Goal: Check status: Check status

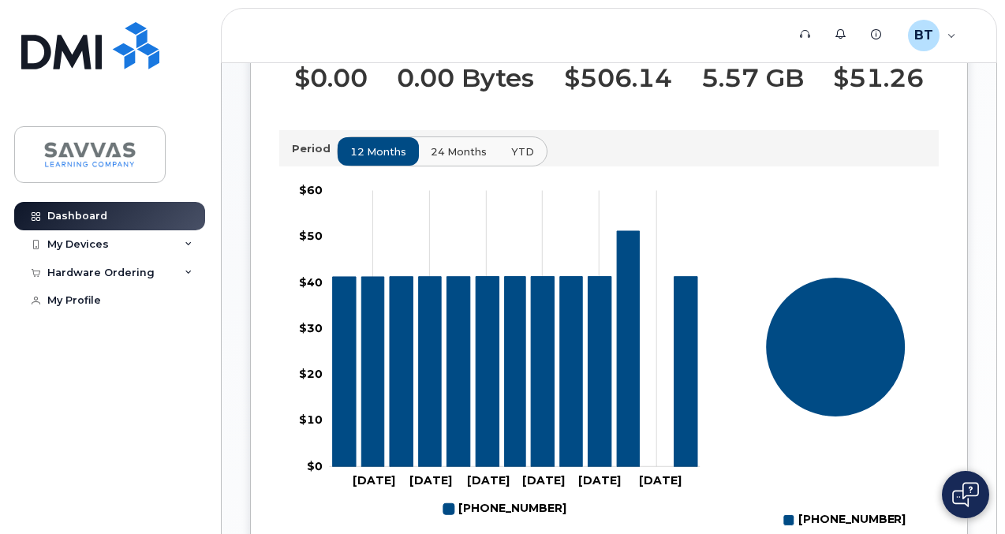
scroll to position [481, 0]
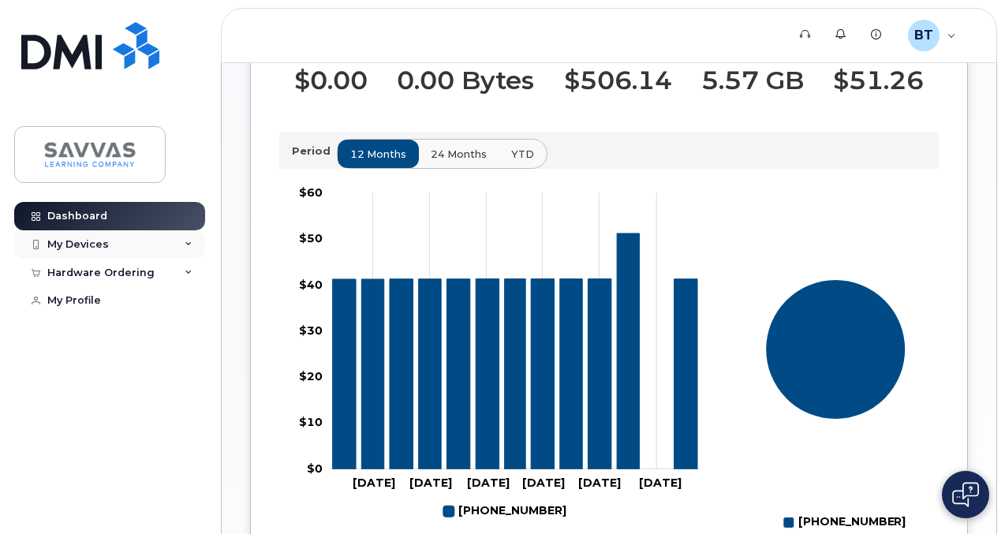
click at [189, 245] on icon at bounding box center [189, 245] width 8 height 8
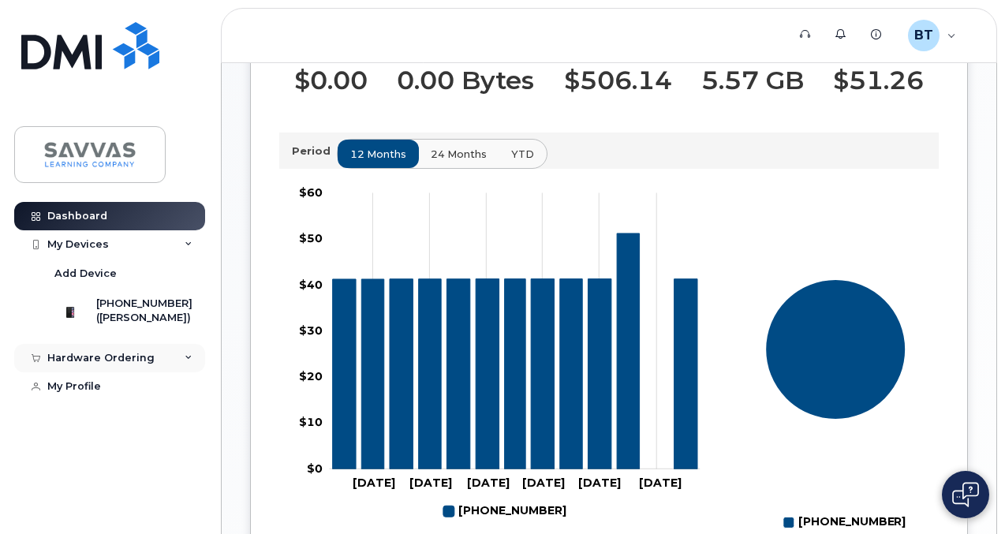
click at [185, 362] on icon at bounding box center [189, 358] width 8 height 8
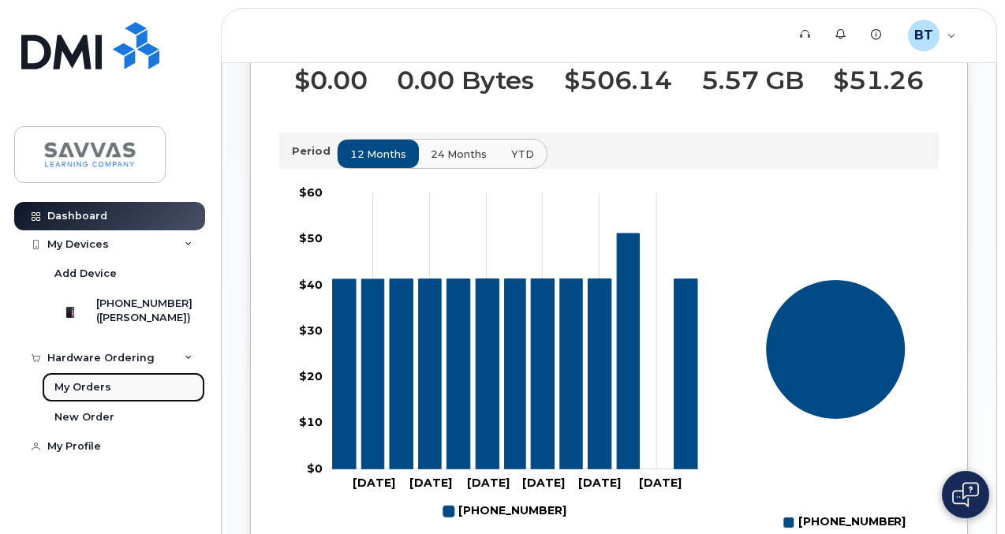
click at [118, 398] on link "My Orders" at bounding box center [123, 387] width 163 height 30
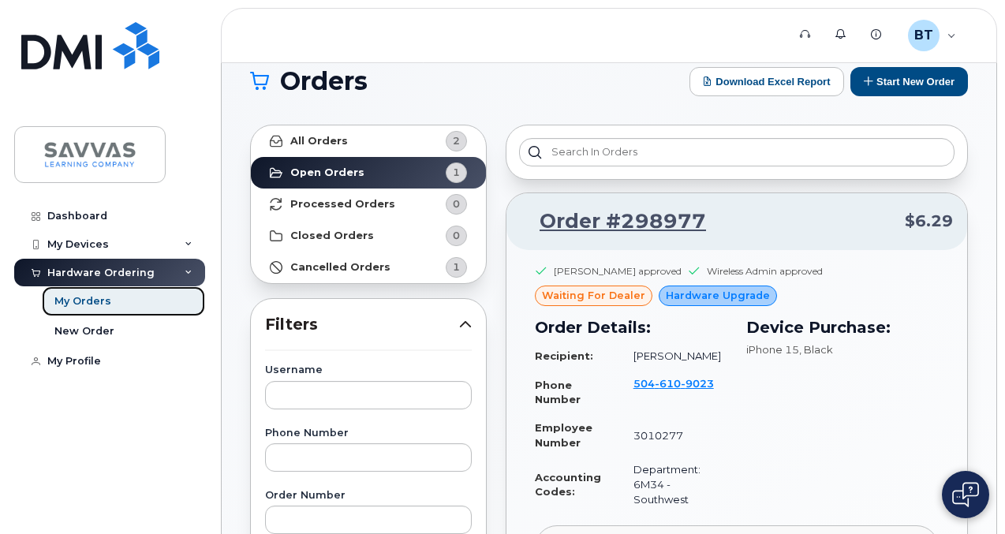
scroll to position [20, 0]
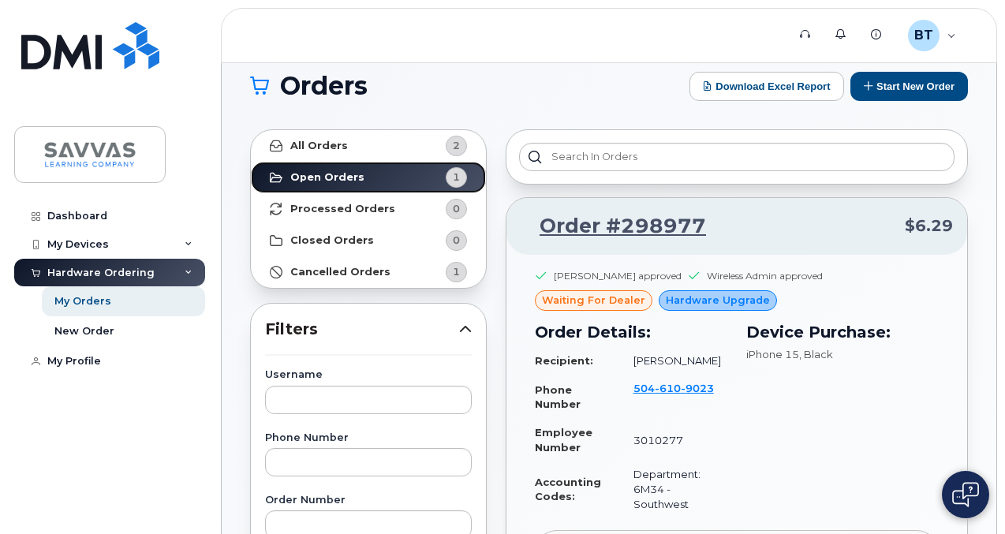
click at [375, 177] on link "Open Orders 1" at bounding box center [368, 178] width 235 height 32
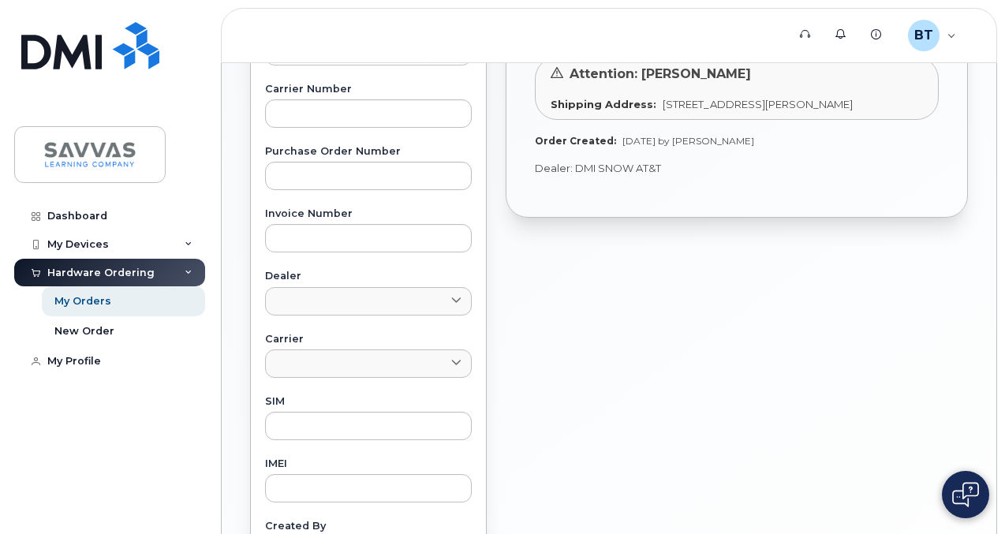
scroll to position [516, 0]
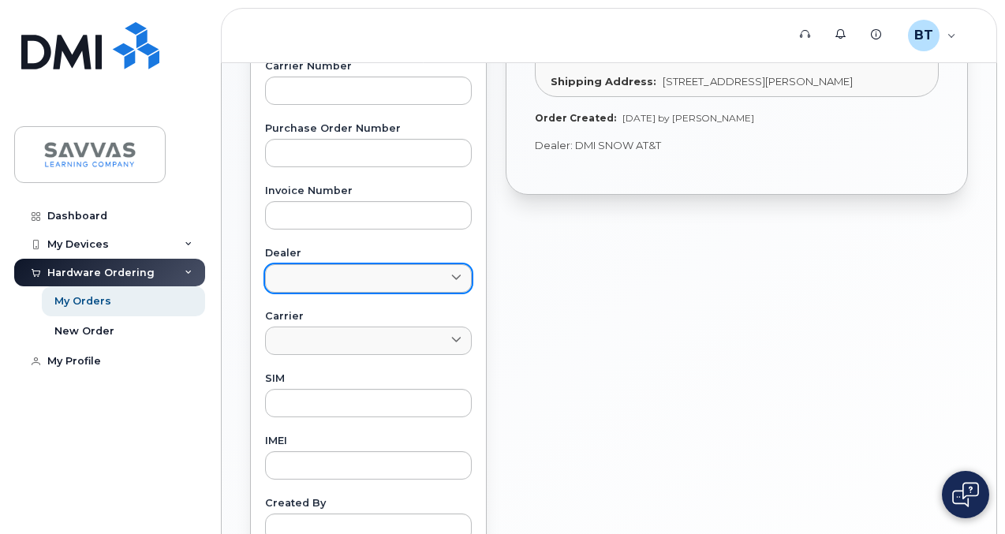
click at [446, 282] on link at bounding box center [368, 278] width 207 height 28
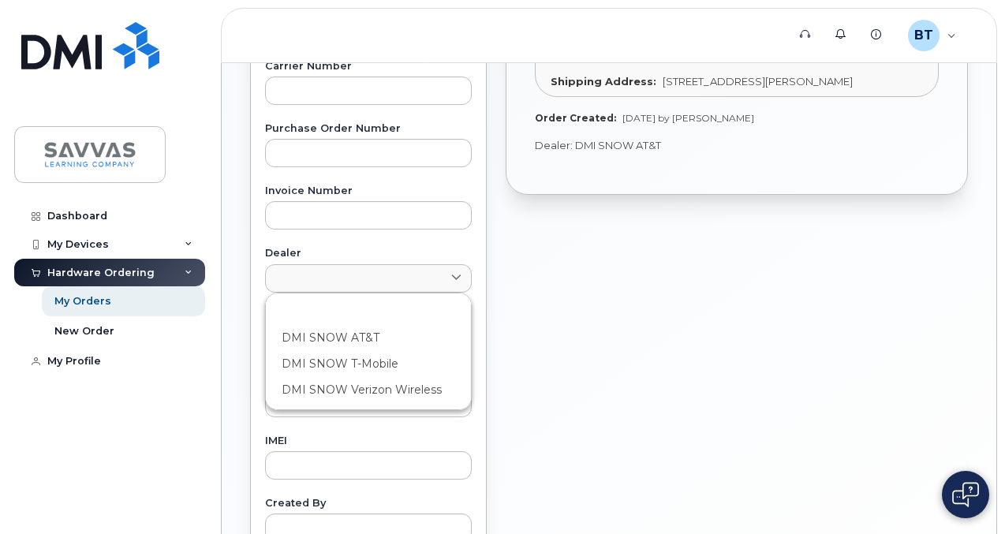
click at [514, 309] on div "Order #298977 $6.29 [PERSON_NAME] approved Wireless Admin approved waiting for …" at bounding box center [736, 178] width 481 height 1108
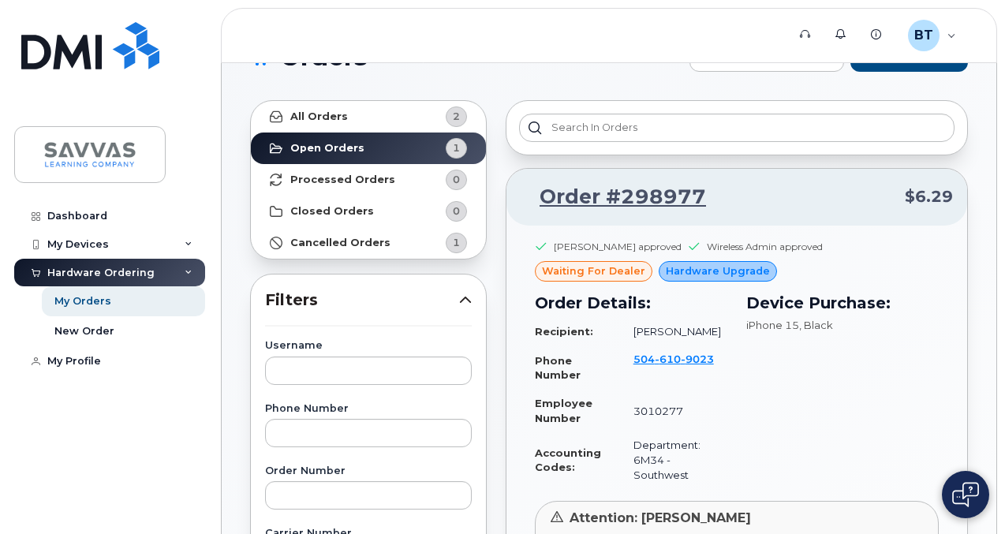
scroll to position [0, 0]
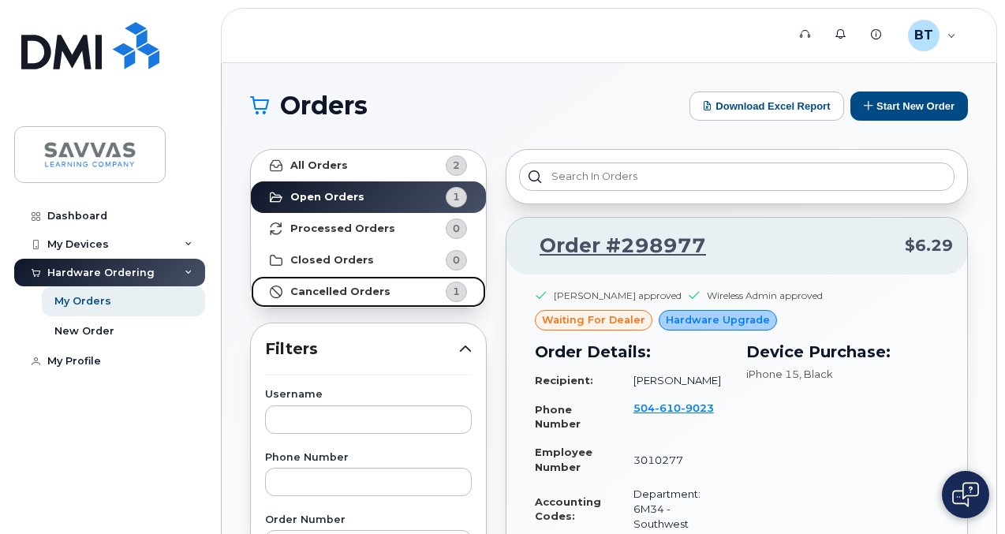
click at [380, 297] on strong "Cancelled Orders" at bounding box center [340, 292] width 100 height 13
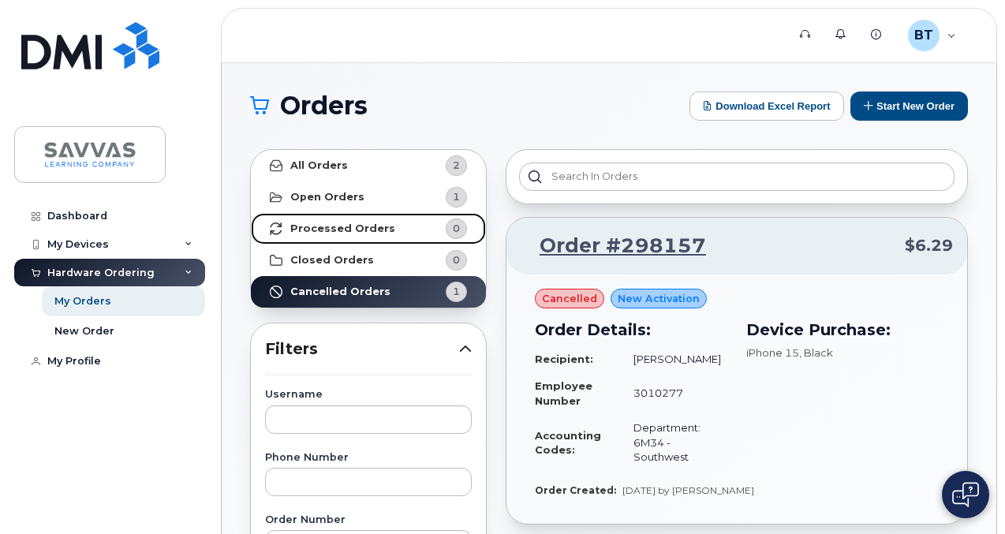
click at [318, 226] on strong "Processed Orders" at bounding box center [342, 228] width 105 height 13
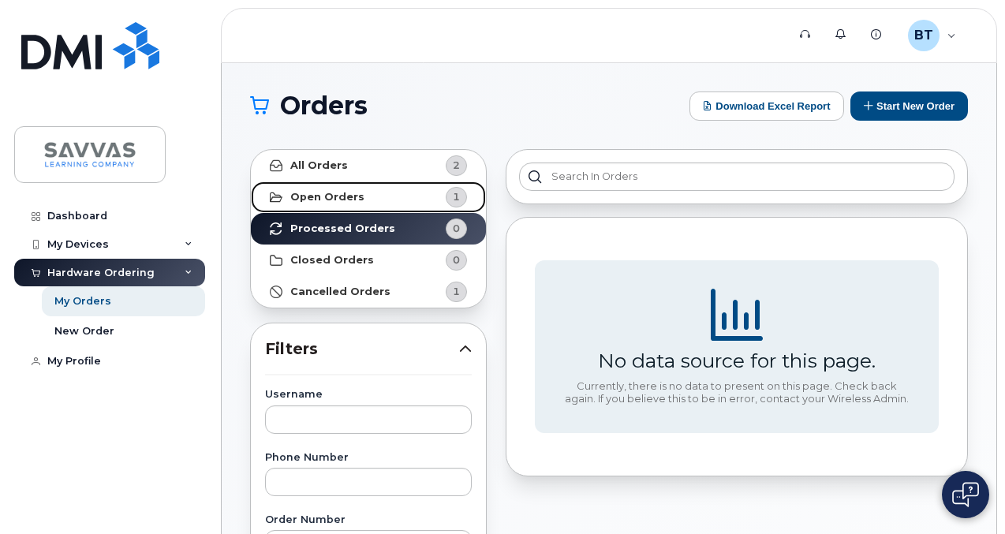
click at [315, 201] on strong "Open Orders" at bounding box center [327, 197] width 74 height 13
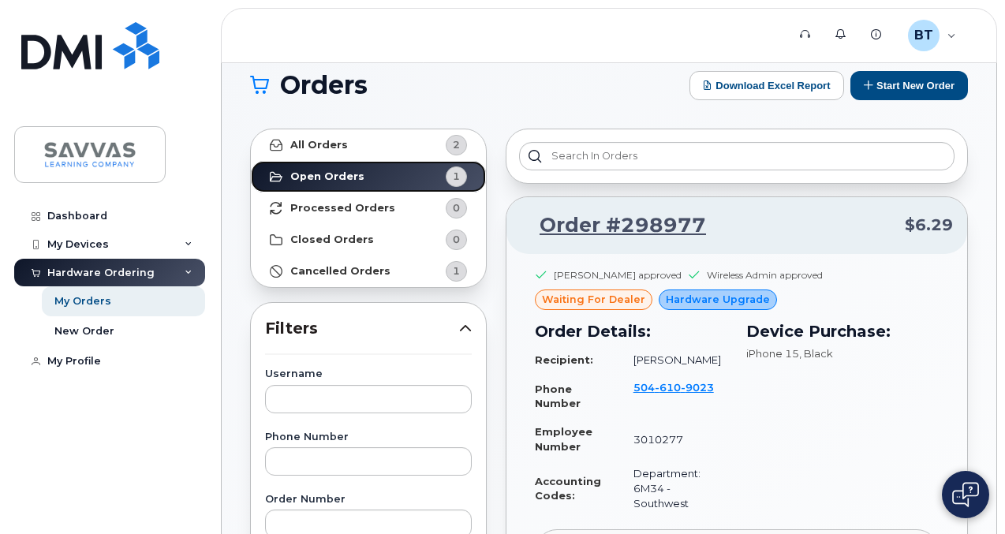
scroll to position [20, 0]
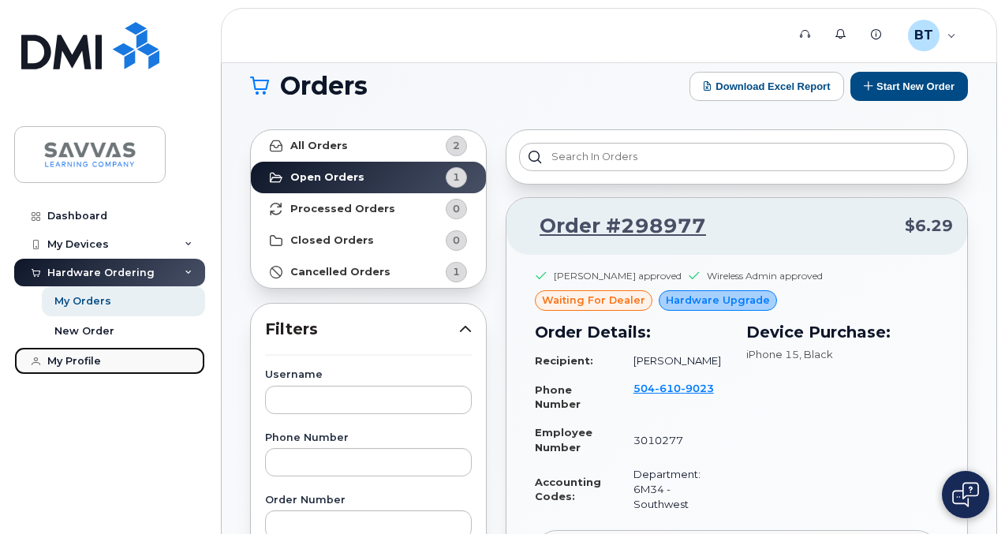
click at [99, 362] on div "My Profile" at bounding box center [74, 361] width 54 height 13
